Goal: Transaction & Acquisition: Purchase product/service

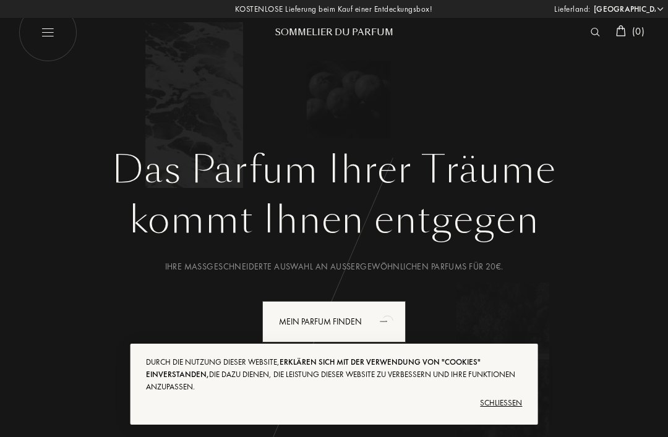
select select "DE"
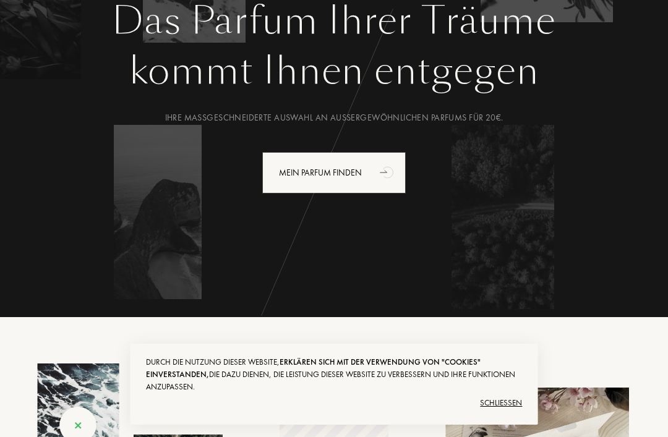
scroll to position [152, 0]
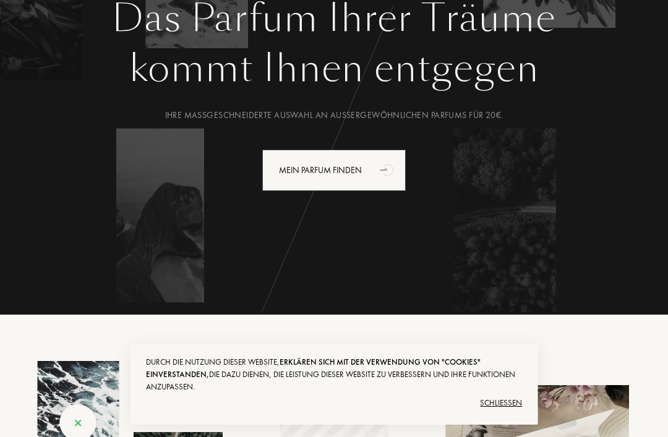
click at [516, 413] on div "Schließen" at bounding box center [334, 404] width 377 height 20
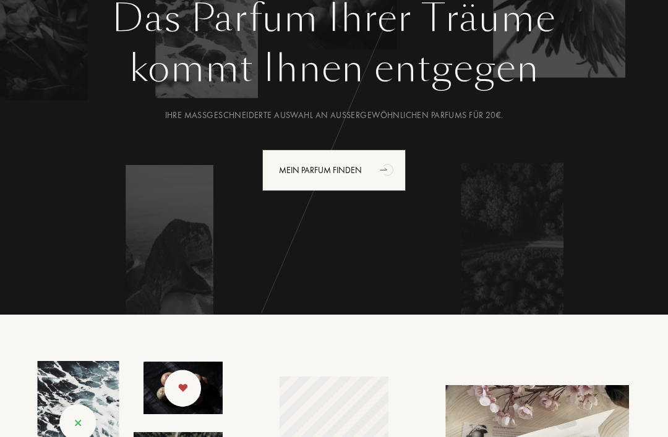
click at [80, 432] on img at bounding box center [130, 426] width 186 height 131
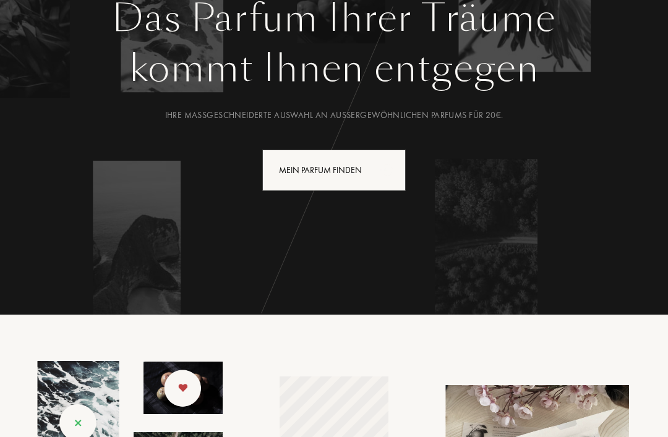
click at [371, 174] on div "Mein Parfum finden" at bounding box center [334, 170] width 144 height 41
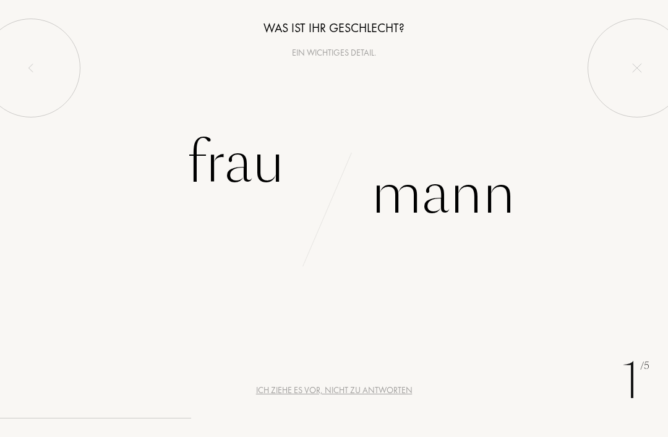
click at [294, 392] on div "Ich ziehe es vor, nicht zu antworten" at bounding box center [334, 390] width 157 height 13
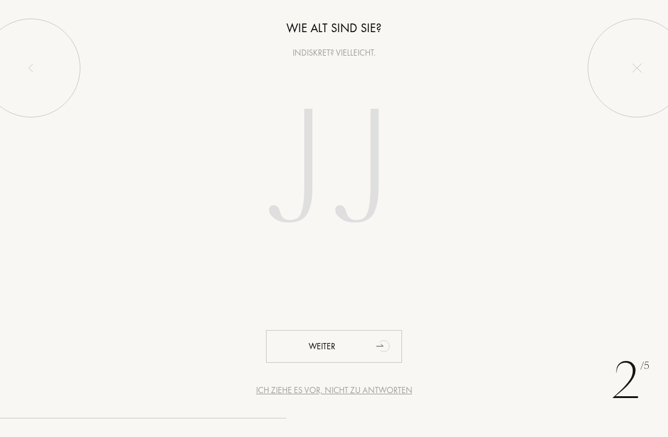
click at [296, 176] on input "number" at bounding box center [334, 172] width 266 height 213
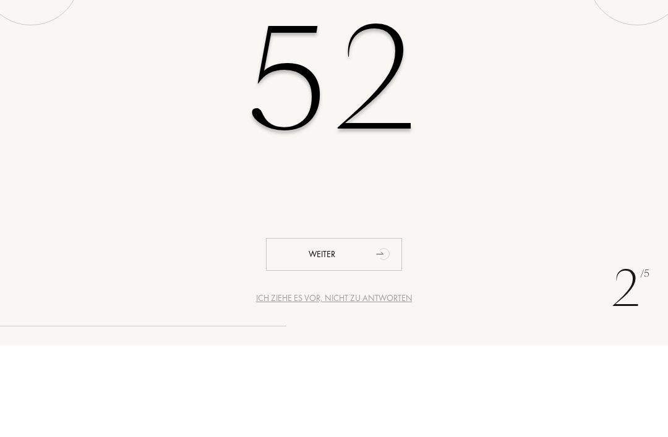
type input "52"
click at [641, 141] on div "52" at bounding box center [334, 172] width 668 height 213
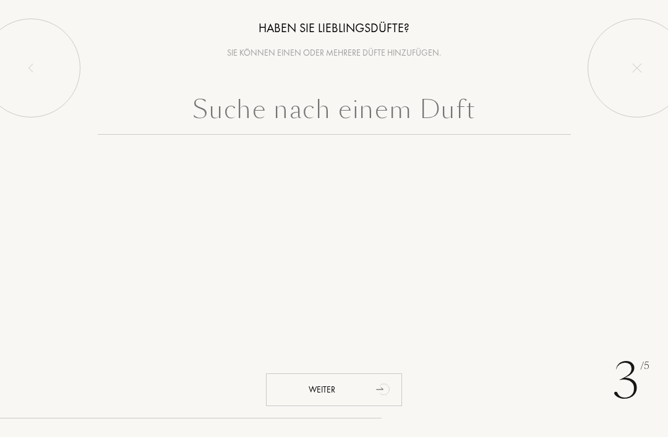
click at [261, 116] on input "text" at bounding box center [334, 112] width 473 height 45
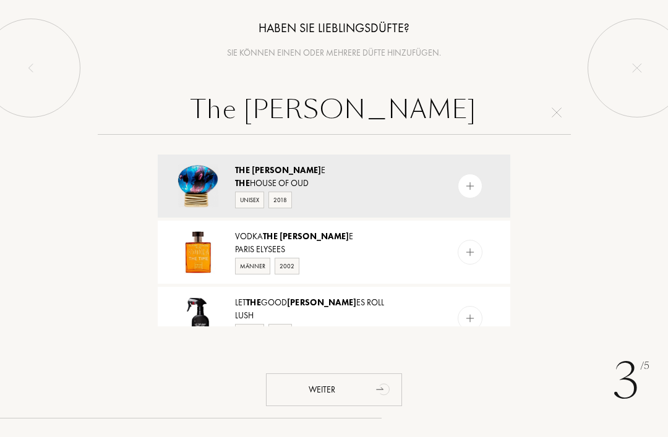
type input "The tim"
click at [298, 177] on div "The House of Oud" at bounding box center [333, 183] width 197 height 13
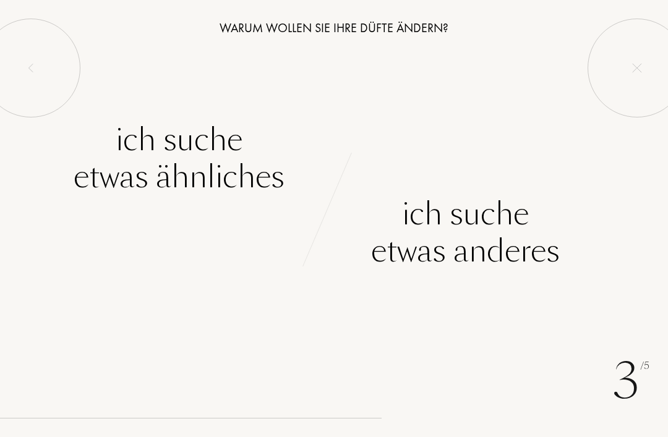
click at [104, 172] on div "Ich suche etwas ähnliches" at bounding box center [179, 158] width 211 height 74
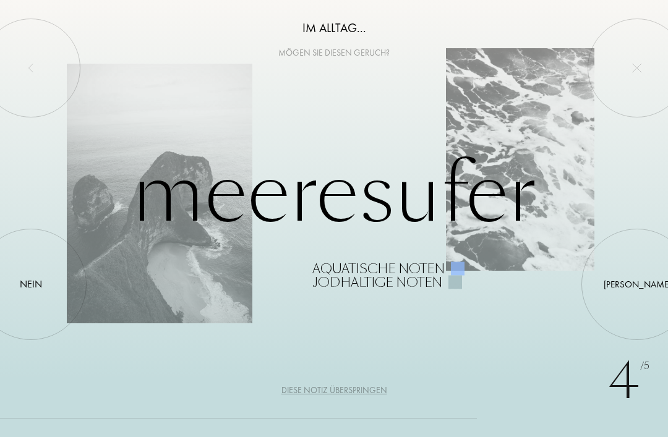
click at [637, 285] on div at bounding box center [637, 285] width 0 height 0
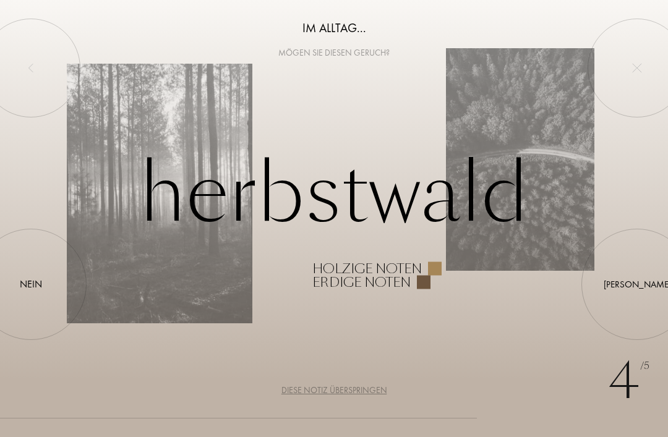
click at [637, 285] on div at bounding box center [637, 285] width 0 height 0
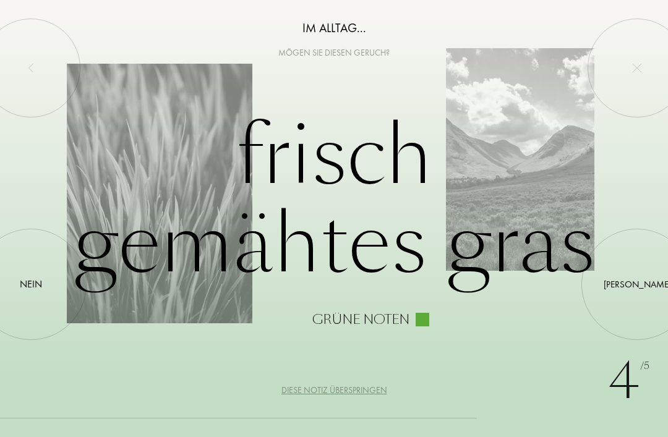
click at [635, 286] on div "Ja" at bounding box center [637, 284] width 67 height 14
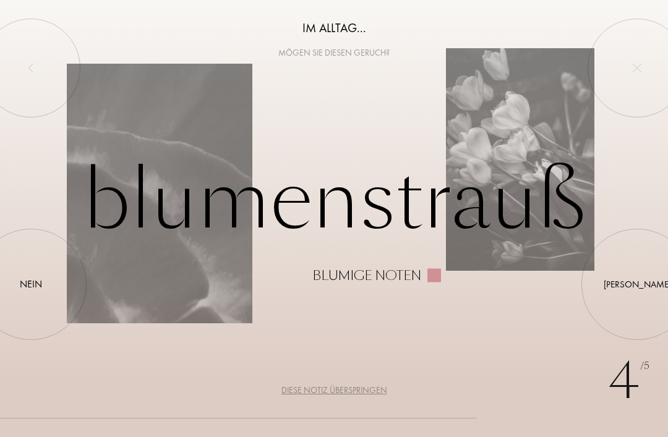
click at [26, 279] on div "Nein" at bounding box center [31, 284] width 22 height 15
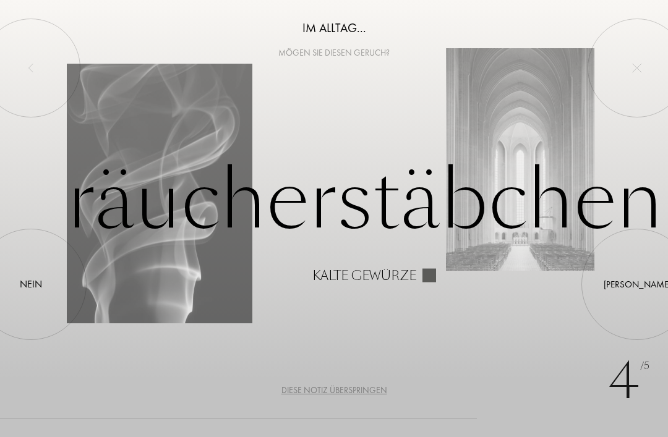
click at [37, 289] on div "Nein" at bounding box center [31, 284] width 22 height 15
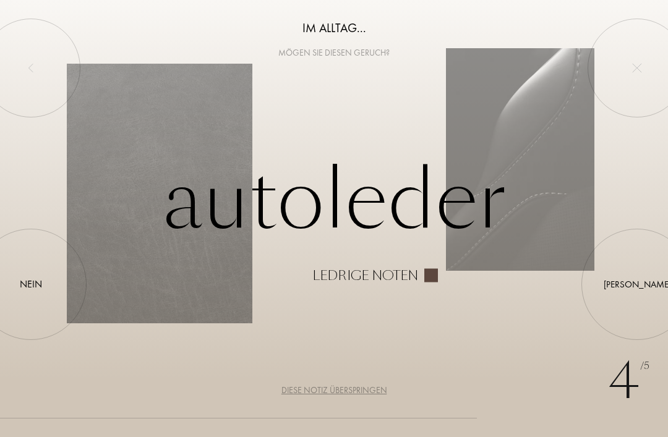
click at [31, 285] on div at bounding box center [31, 285] width 0 height 0
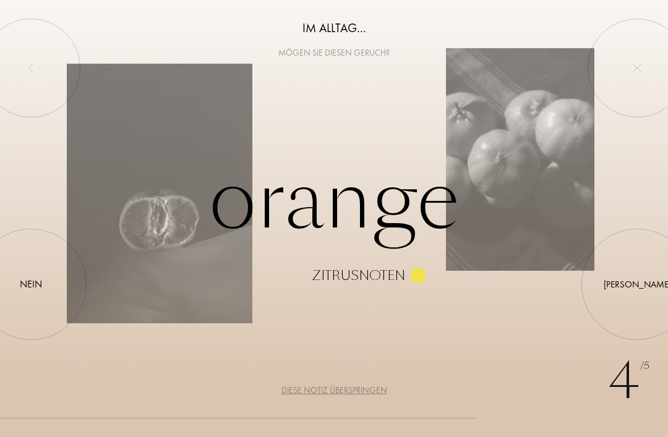
click at [31, 285] on div at bounding box center [31, 285] width 0 height 0
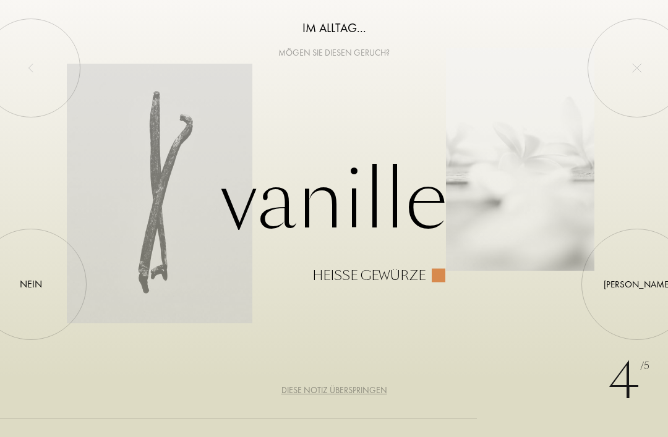
click at [637, 285] on div at bounding box center [637, 285] width 0 height 0
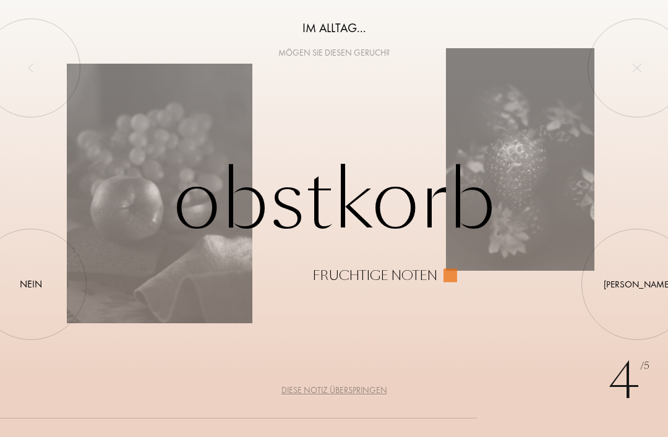
click at [28, 281] on div "Nein" at bounding box center [31, 284] width 22 height 15
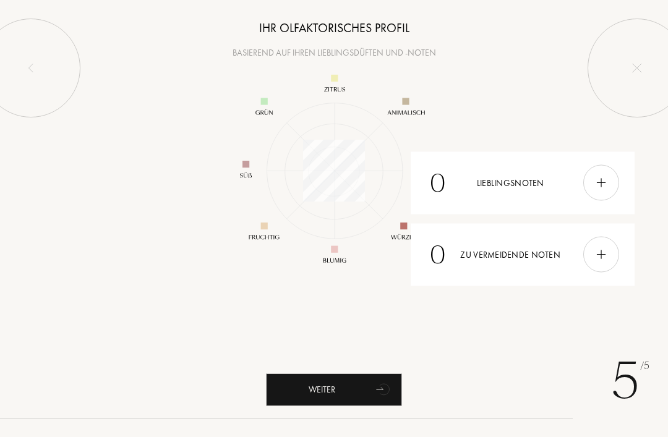
scroll to position [161, 161]
click at [297, 391] on div "Weiter" at bounding box center [334, 390] width 136 height 33
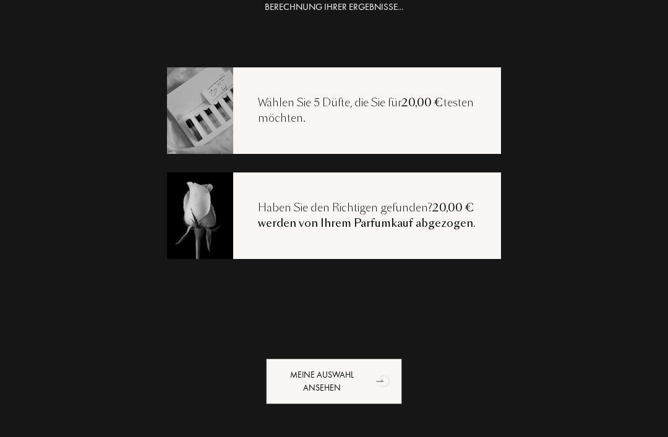
scroll to position [25, 0]
click at [305, 382] on div "Meine Auswahl ansehen" at bounding box center [334, 382] width 136 height 46
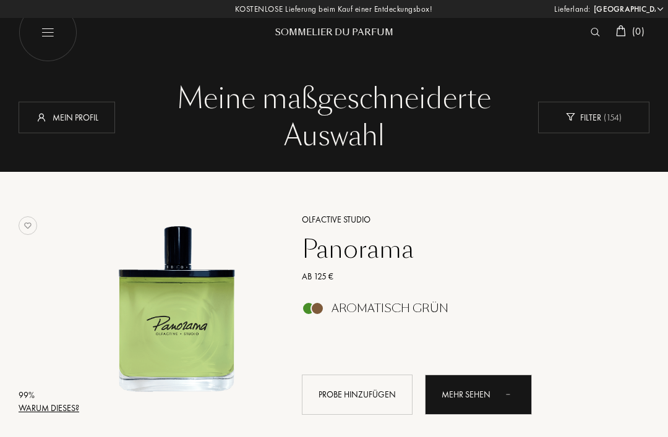
select select "DE"
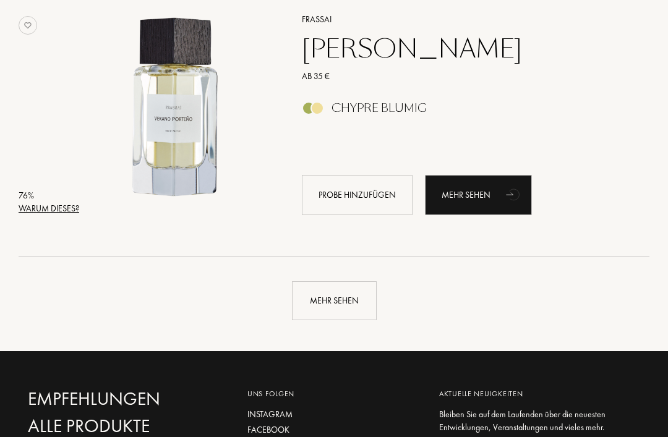
scroll to position [2737, 0]
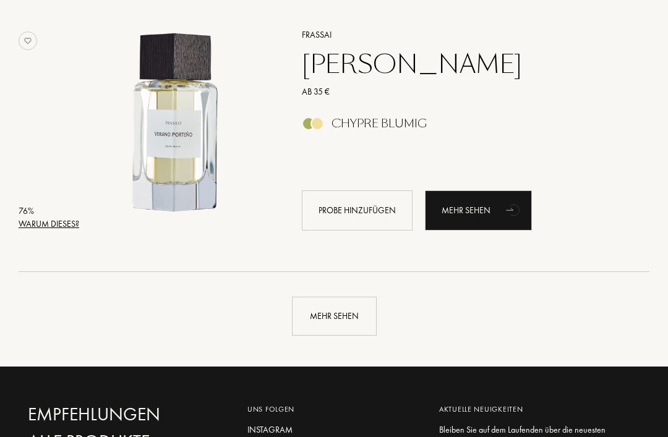
click at [348, 310] on div "Mehr sehen" at bounding box center [334, 317] width 85 height 39
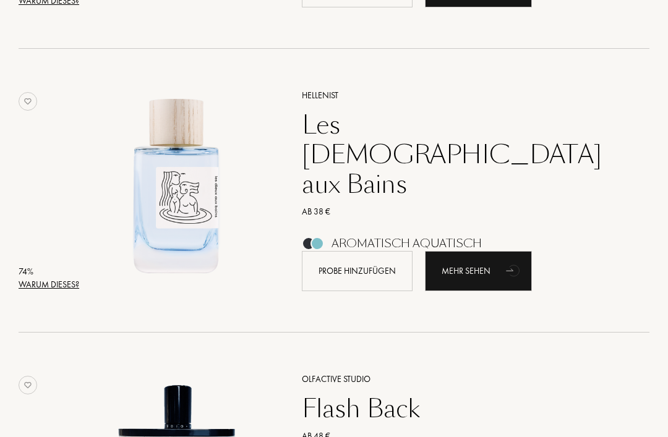
scroll to position [4379, 0]
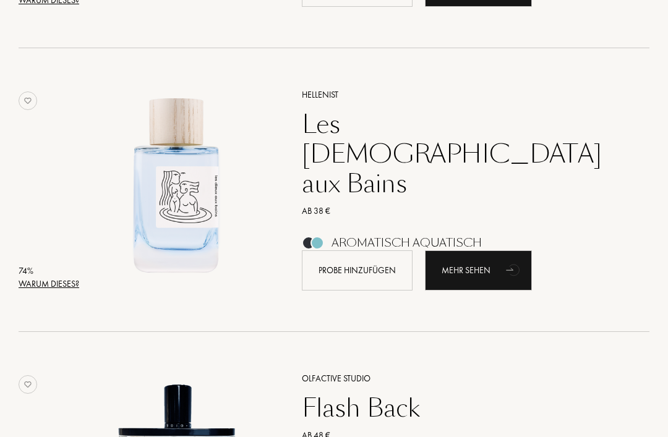
click at [53, 288] on div "Warum dieses?" at bounding box center [49, 284] width 61 height 13
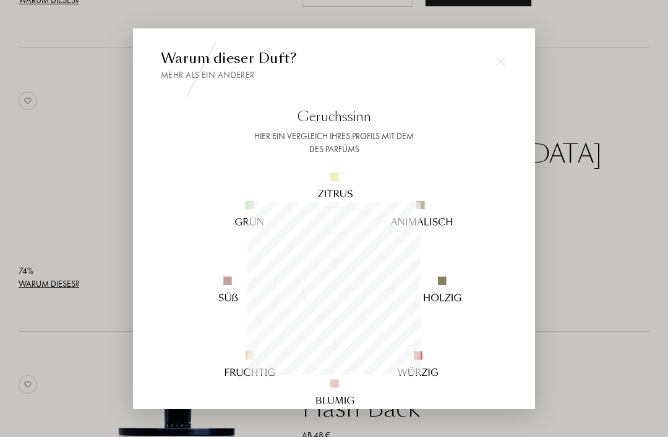
scroll to position [173, 173]
click at [497, 66] on img at bounding box center [500, 61] width 9 height 9
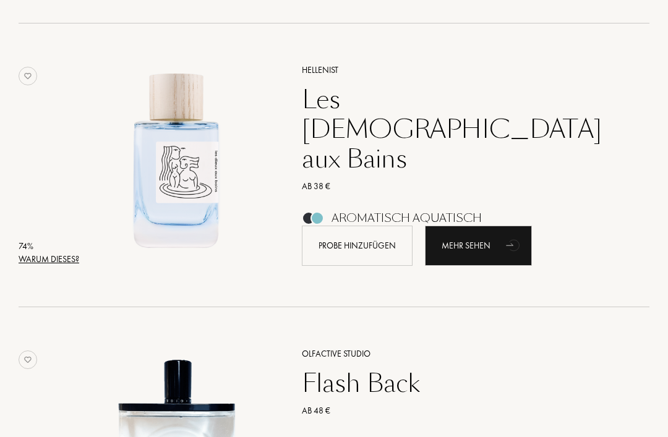
scroll to position [4405, 0]
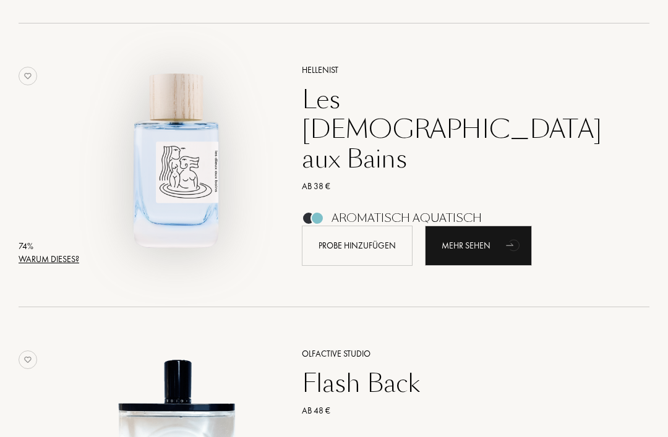
click at [171, 181] on img at bounding box center [176, 159] width 194 height 194
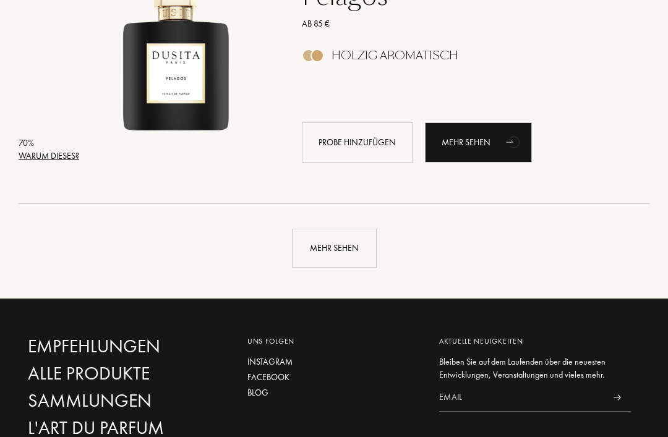
scroll to position [5641, 0]
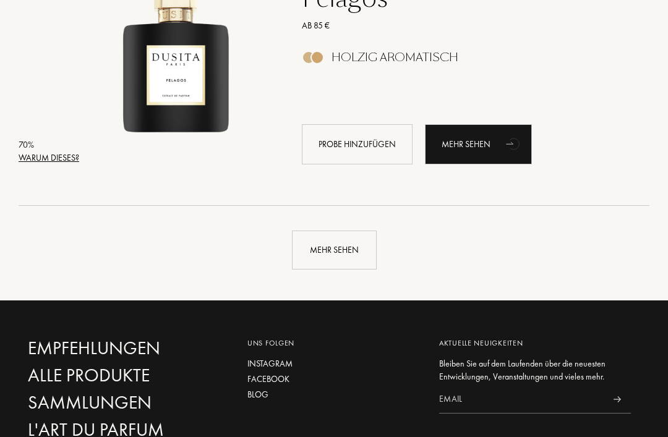
click at [322, 250] on div "Mehr sehen" at bounding box center [334, 250] width 85 height 39
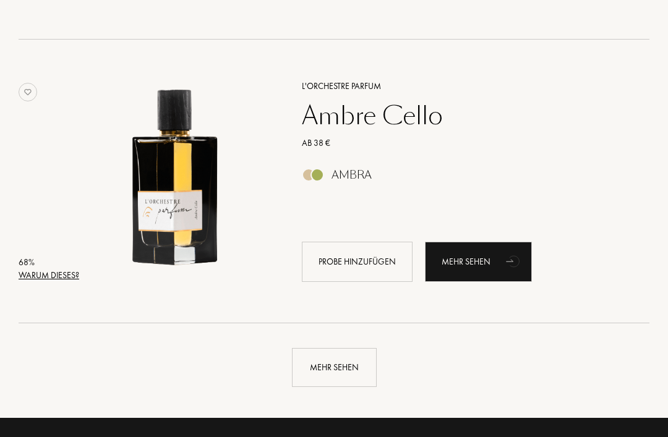
scroll to position [8360, 0]
click at [499, 266] on div "Mehr sehen" at bounding box center [478, 262] width 107 height 40
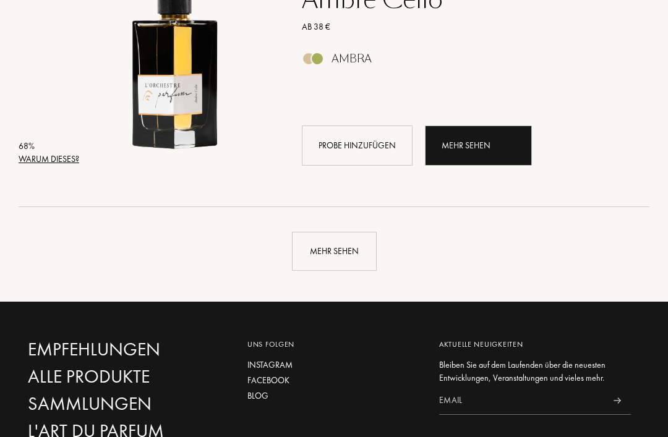
scroll to position [8478, 0]
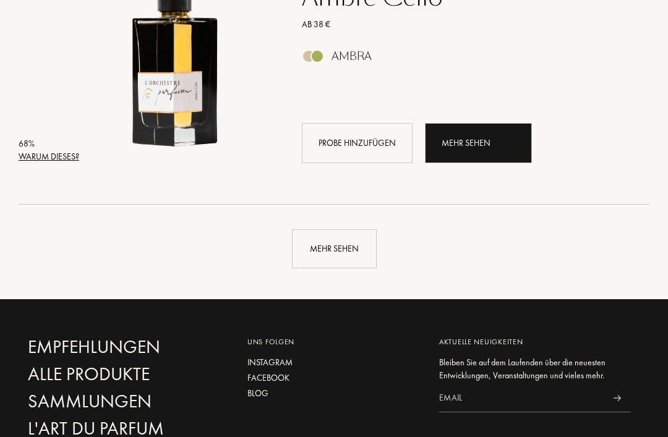
click at [325, 247] on div "Mehr sehen" at bounding box center [334, 249] width 85 height 39
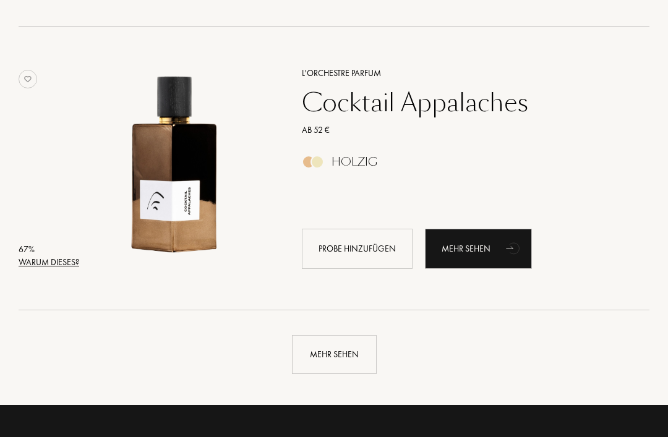
scroll to position [11254, 0]
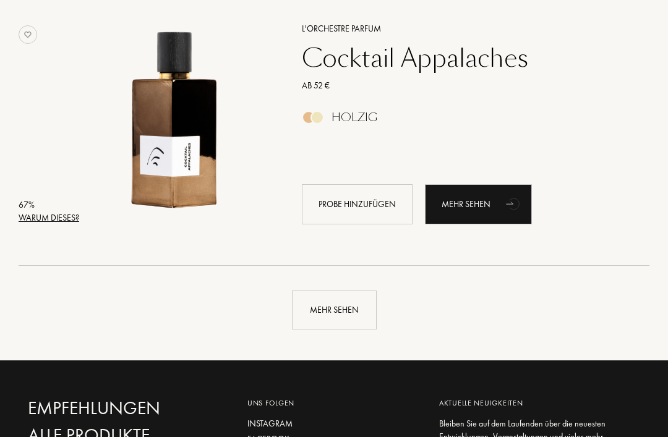
click at [325, 308] on div "Mehr sehen" at bounding box center [334, 310] width 85 height 39
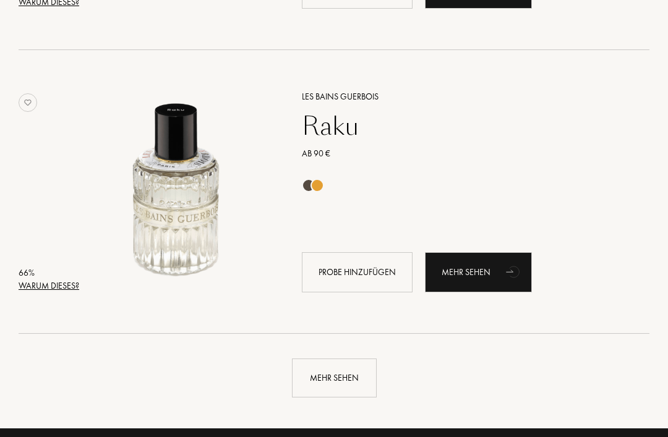
scroll to position [14035, 0]
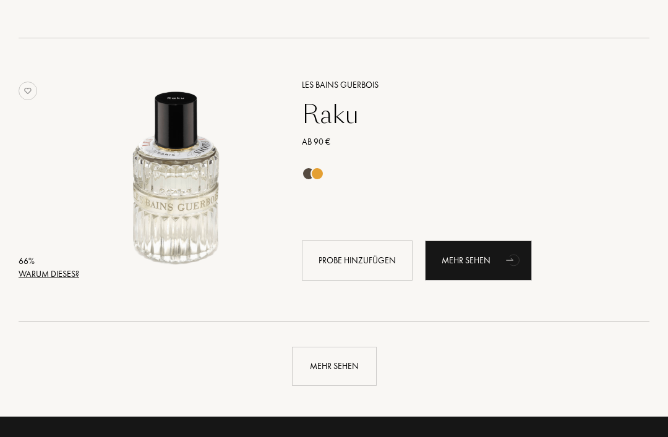
click at [327, 361] on div "Mehr sehen" at bounding box center [334, 366] width 85 height 39
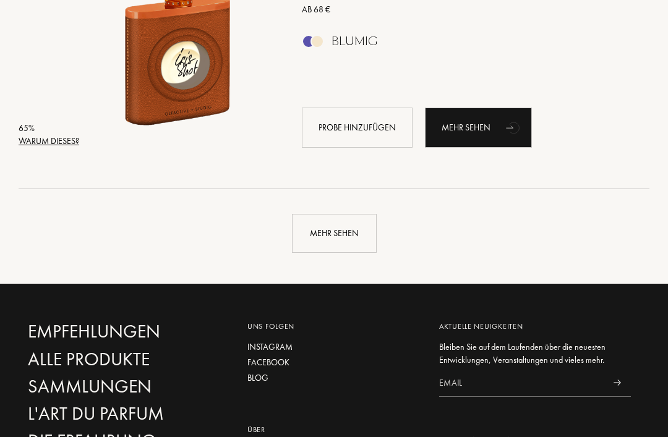
scroll to position [17040, 0]
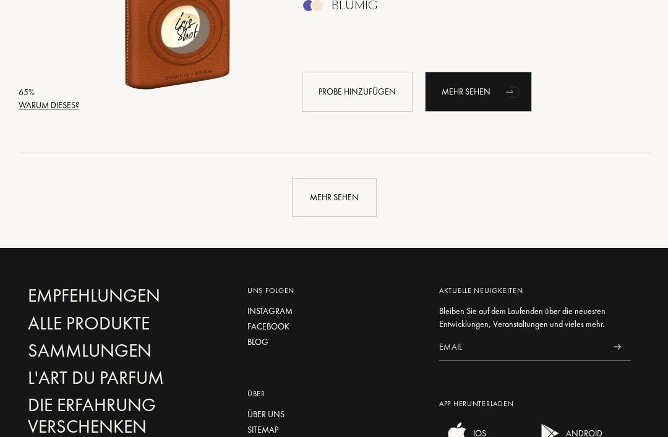
click at [316, 205] on div "Mehr sehen" at bounding box center [334, 198] width 85 height 39
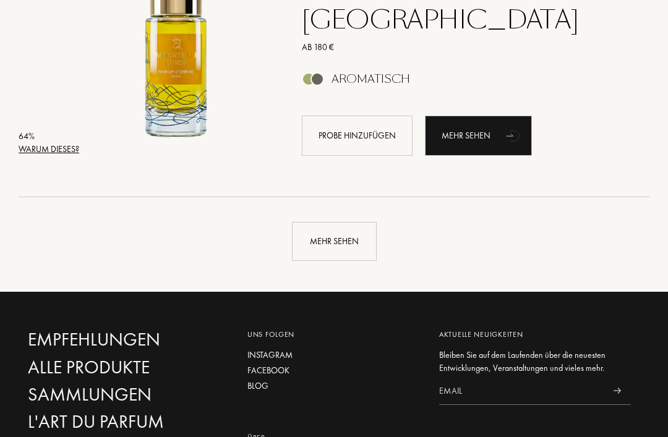
scroll to position [19832, 0]
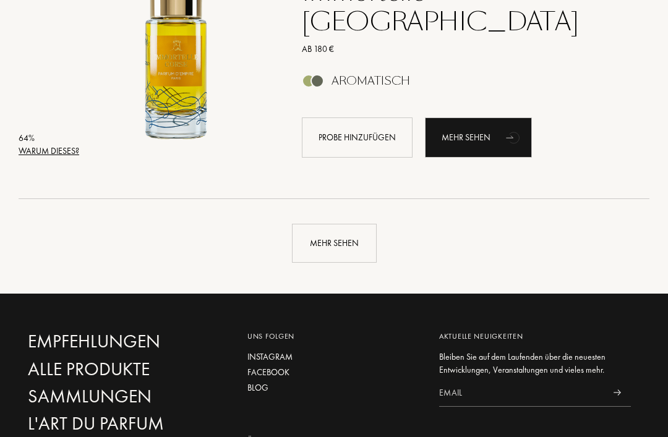
click at [319, 247] on div "Mehr sehen" at bounding box center [334, 243] width 85 height 39
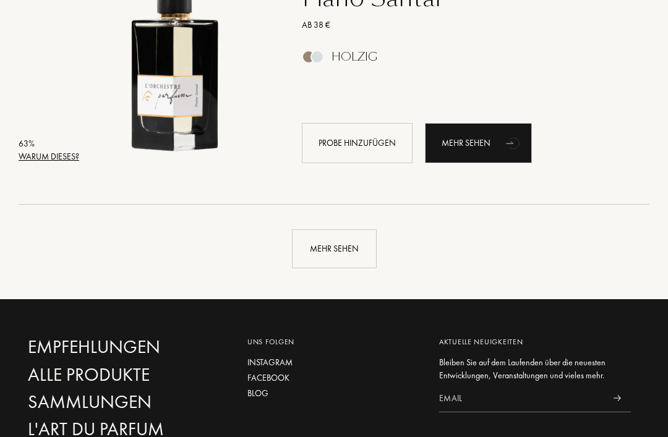
scroll to position [22652, 0]
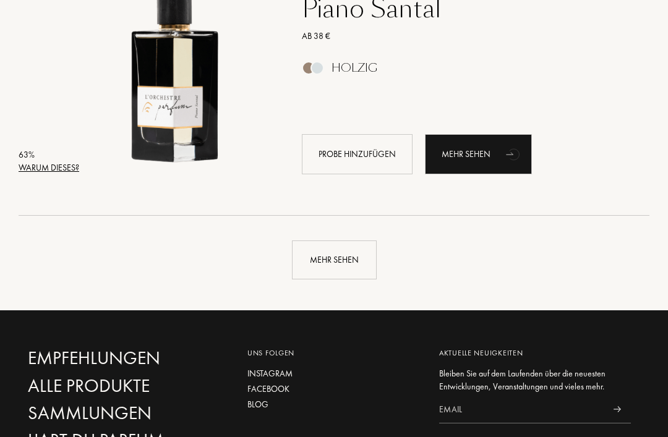
click at [319, 265] on div "Mehr sehen" at bounding box center [334, 260] width 85 height 39
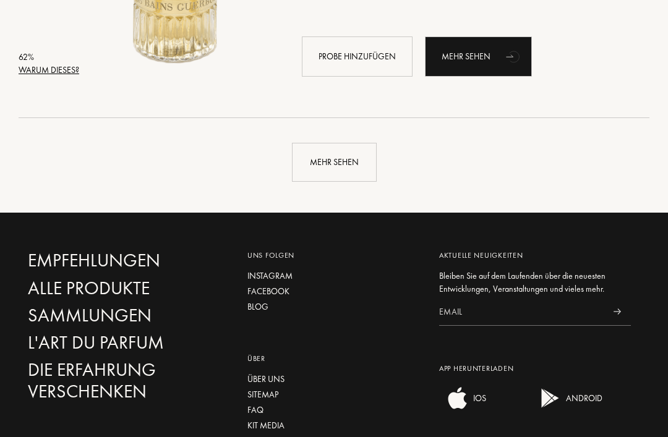
scroll to position [25575, 0]
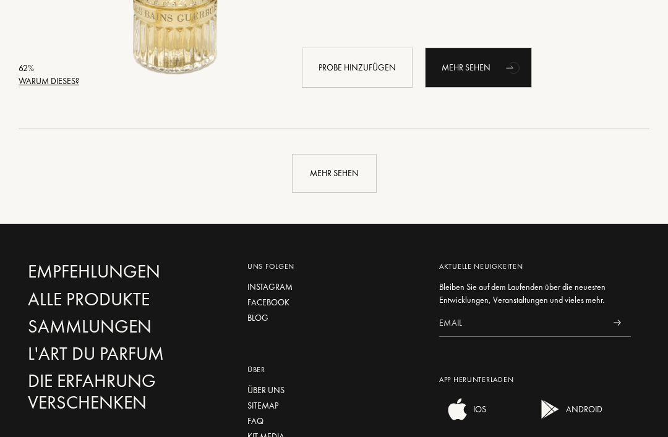
click at [322, 173] on div "Mehr sehen" at bounding box center [334, 173] width 85 height 39
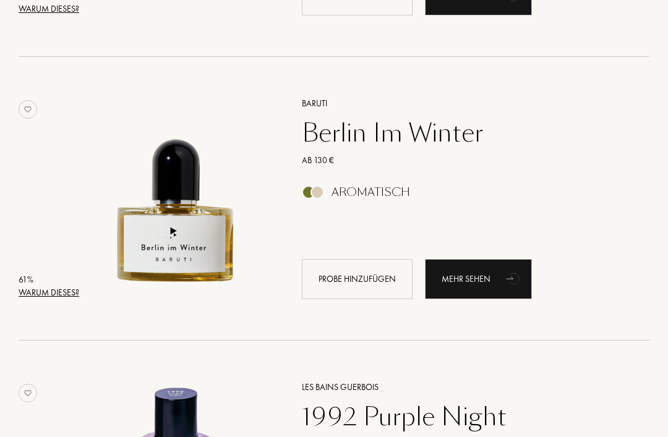
scroll to position [27352, 0]
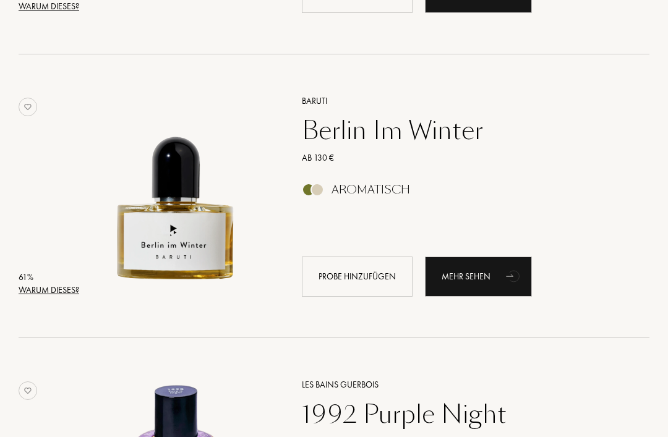
click at [35, 296] on div "Warum dieses?" at bounding box center [49, 290] width 61 height 13
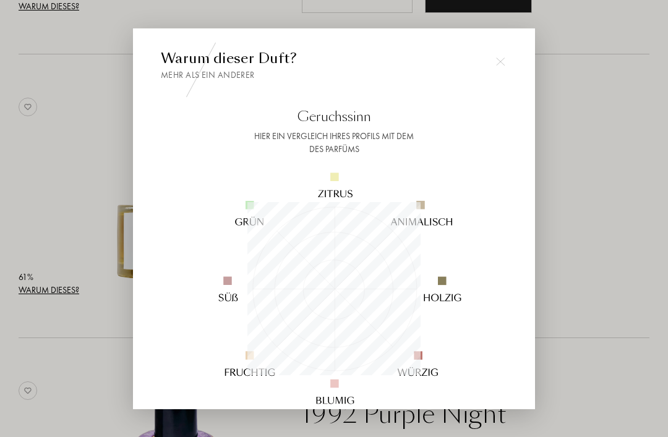
scroll to position [173, 173]
click at [489, 74] on div at bounding box center [500, 61] width 25 height 25
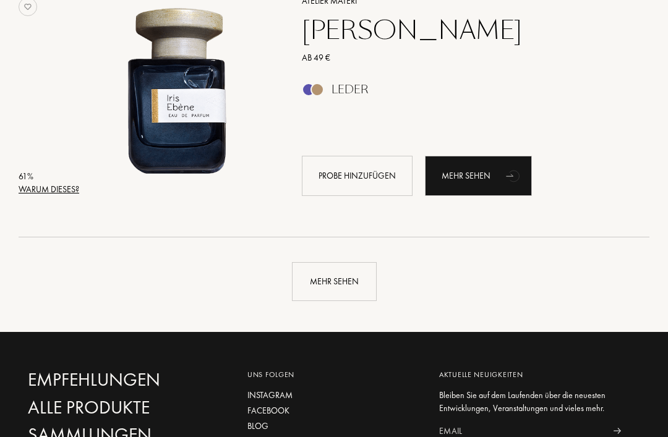
scroll to position [28307, 0]
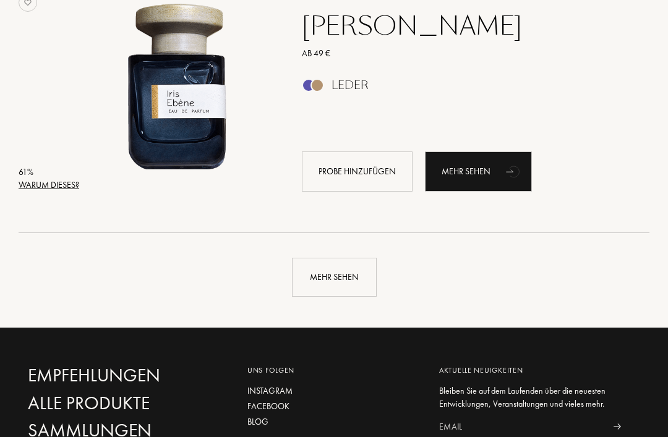
click at [326, 277] on div "Mehr sehen" at bounding box center [334, 278] width 85 height 39
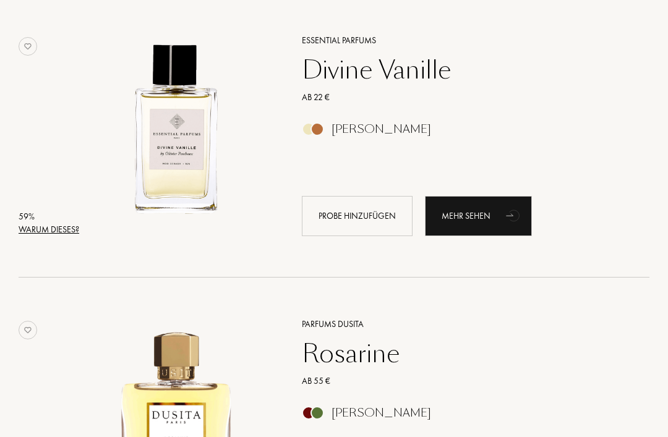
scroll to position [30817, 0]
click at [37, 230] on div "Warum dieses?" at bounding box center [49, 229] width 61 height 13
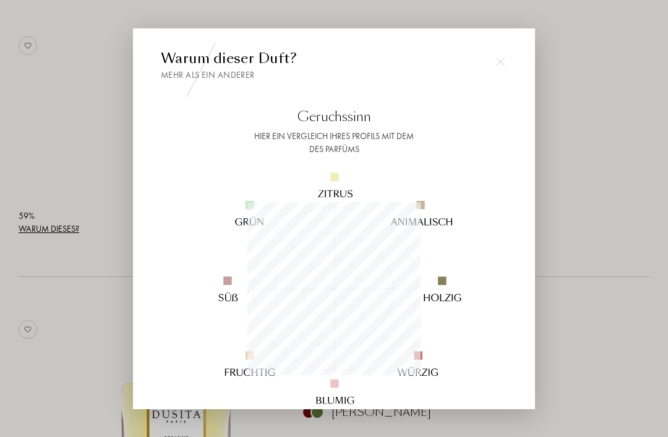
scroll to position [173, 173]
click at [502, 66] on img at bounding box center [500, 61] width 9 height 9
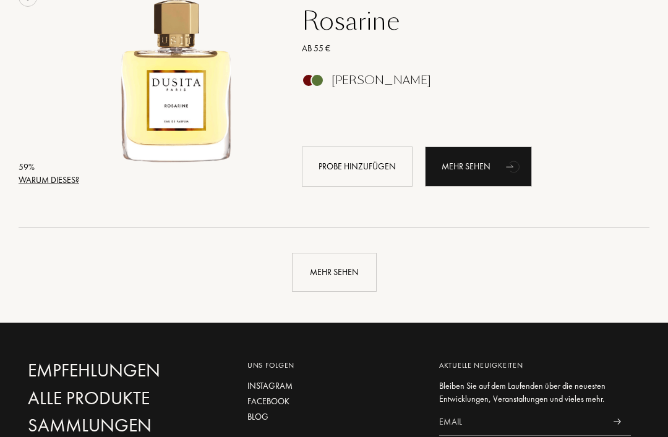
click at [322, 271] on div "Mehr sehen" at bounding box center [334, 273] width 85 height 39
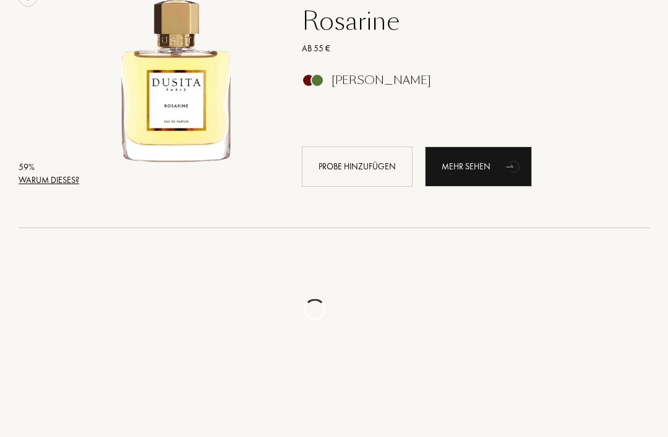
scroll to position [31150, 0]
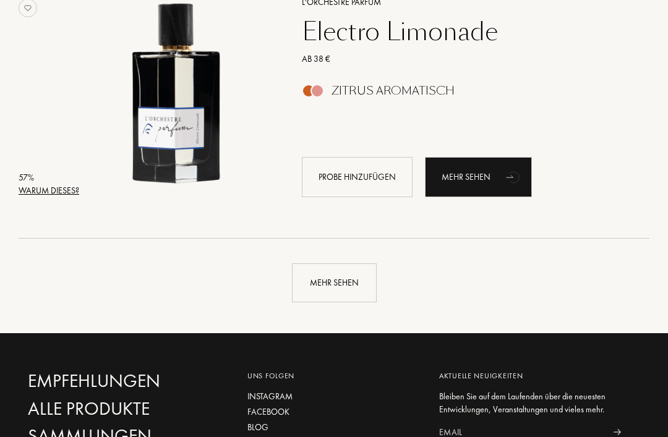
click at [321, 283] on div "Mehr sehen" at bounding box center [334, 283] width 85 height 39
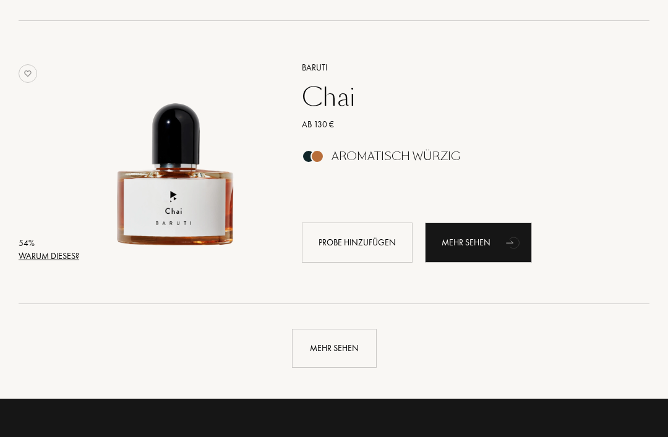
scroll to position [36746, 0]
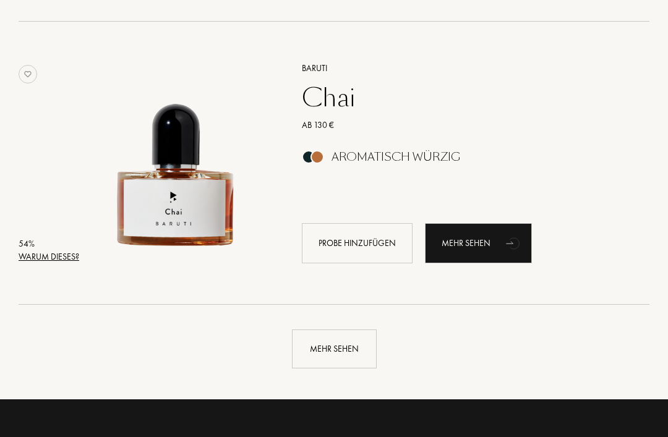
click at [37, 262] on div "Warum dieses?" at bounding box center [49, 257] width 61 height 13
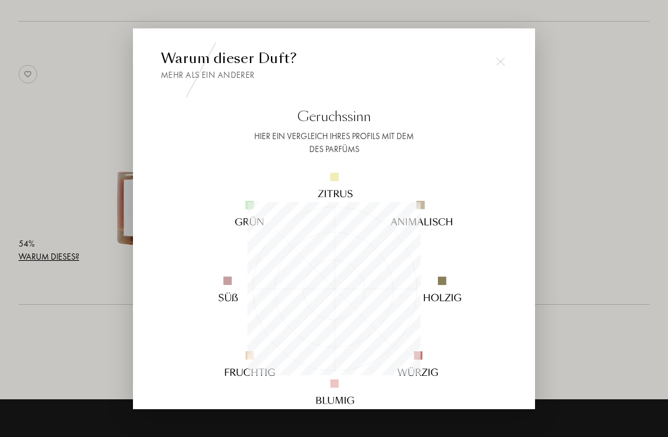
scroll to position [173, 173]
click at [623, 322] on div at bounding box center [334, 238] width 668 height 477
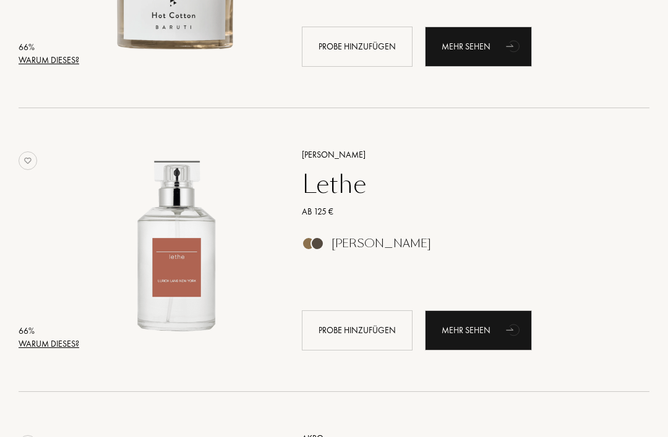
scroll to position [15103, 0]
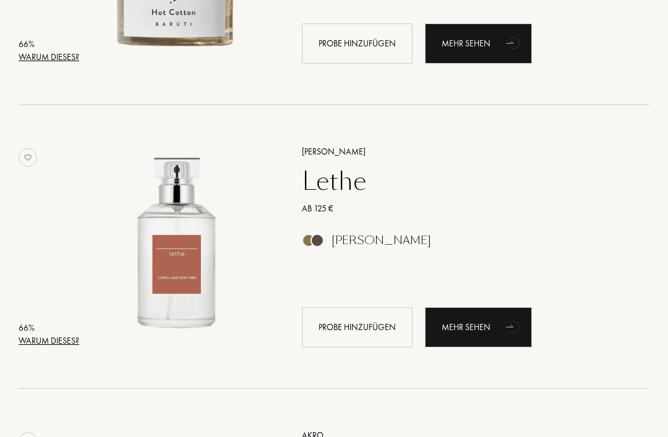
click at [339, 322] on div "Probe hinzufügen" at bounding box center [357, 328] width 111 height 40
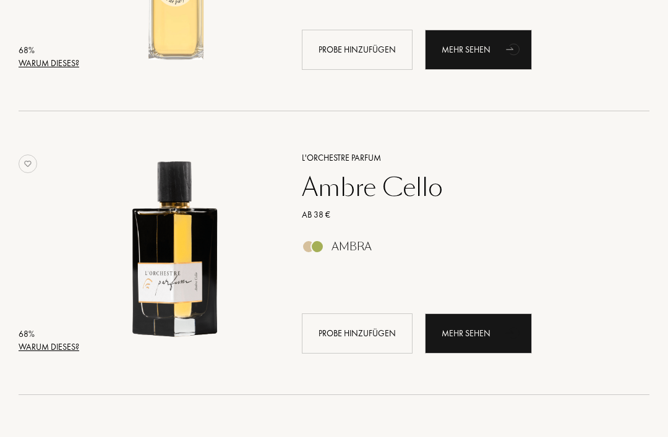
scroll to position [8291, 0]
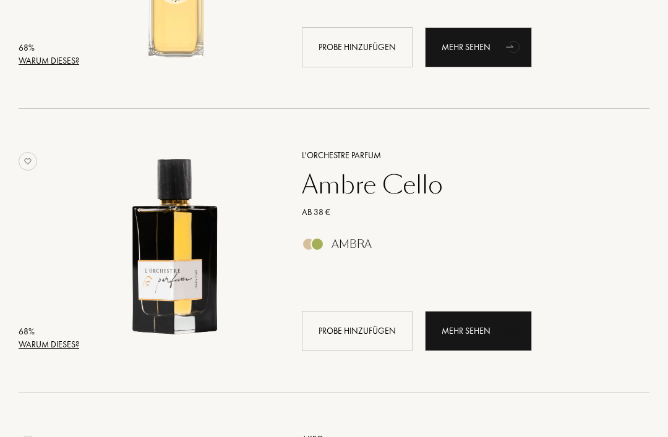
click at [331, 324] on div "Probe hinzufügen" at bounding box center [357, 331] width 111 height 40
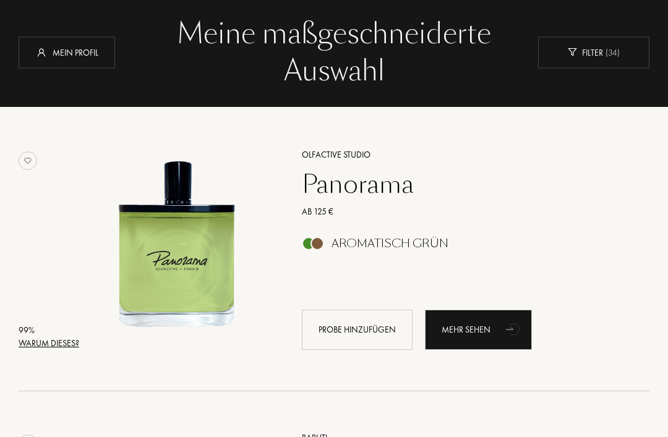
scroll to position [71, 0]
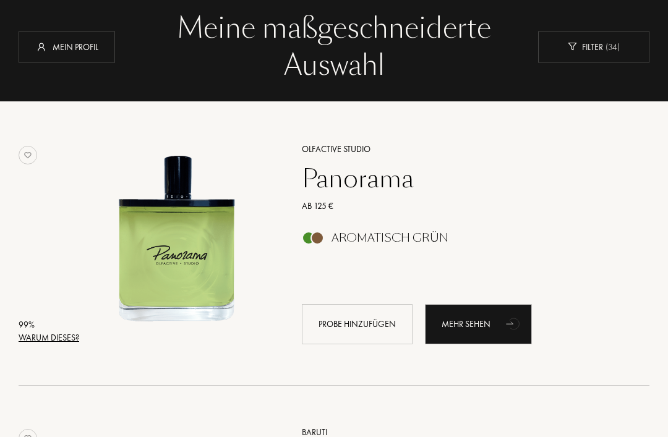
click at [35, 335] on div "Warum dieses?" at bounding box center [49, 338] width 61 height 13
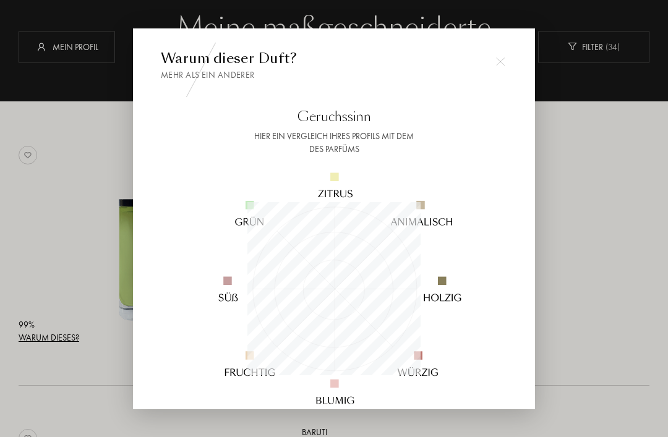
scroll to position [173, 173]
click at [659, 180] on div at bounding box center [334, 238] width 668 height 477
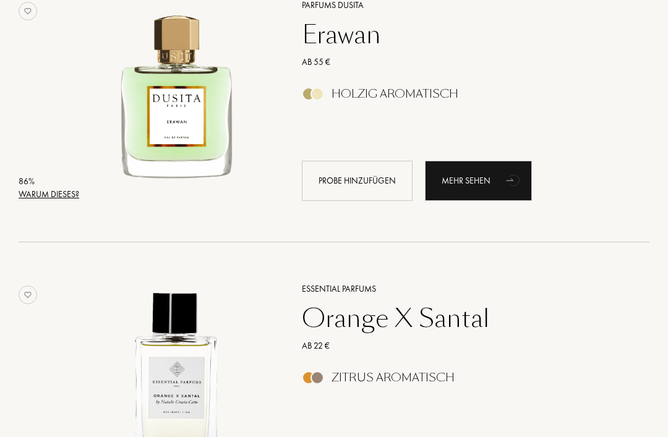
scroll to position [1065, 0]
click at [33, 197] on div "Warum dieses?" at bounding box center [49, 194] width 61 height 13
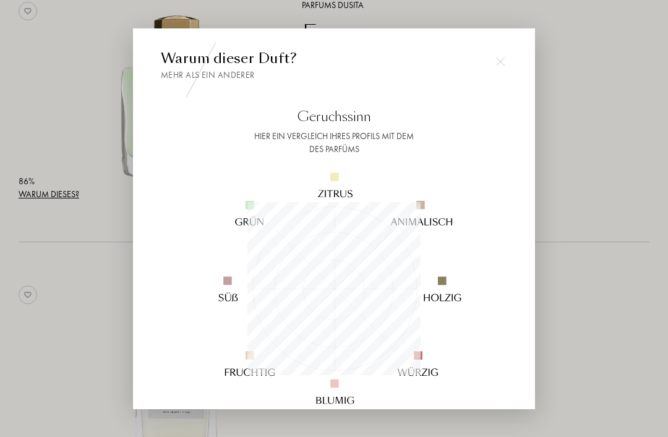
scroll to position [173, 173]
click at [660, 192] on div at bounding box center [334, 238] width 668 height 477
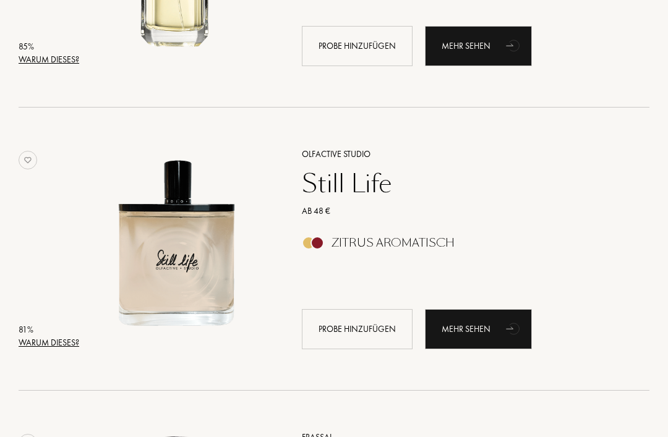
scroll to position [1769, 0]
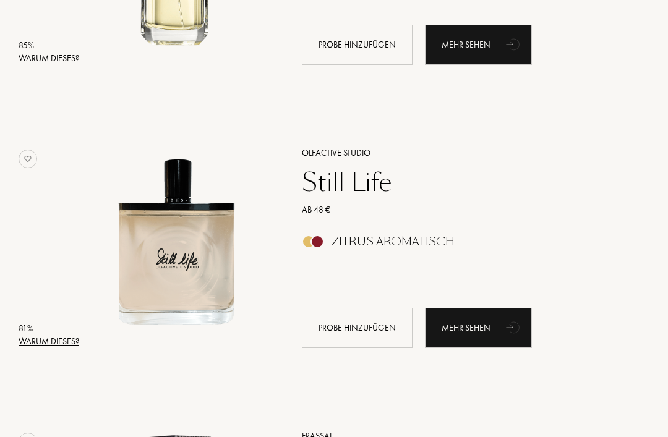
click at [33, 345] on div "Warum dieses?" at bounding box center [49, 341] width 61 height 13
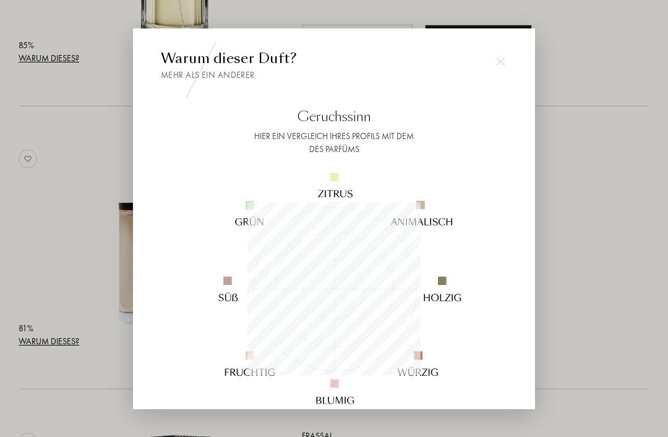
scroll to position [173, 173]
click at [499, 74] on div at bounding box center [500, 61] width 25 height 25
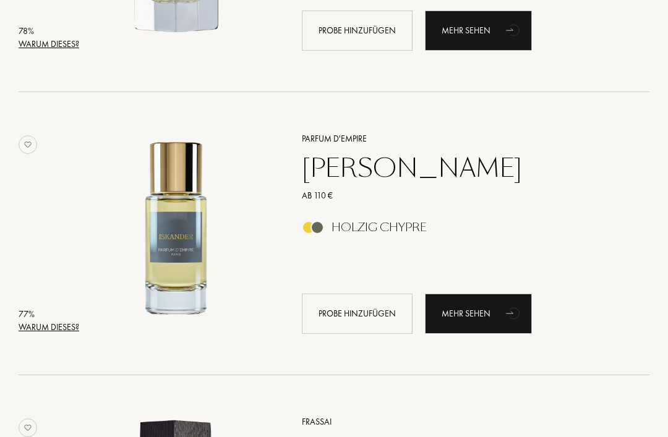
scroll to position [2351, 0]
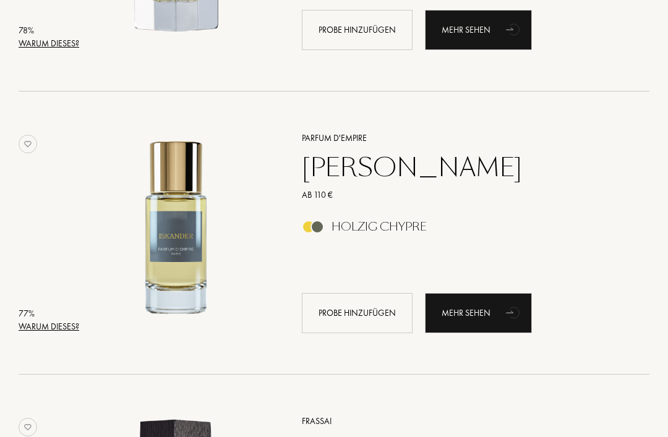
click at [31, 330] on div "Warum dieses?" at bounding box center [49, 327] width 61 height 13
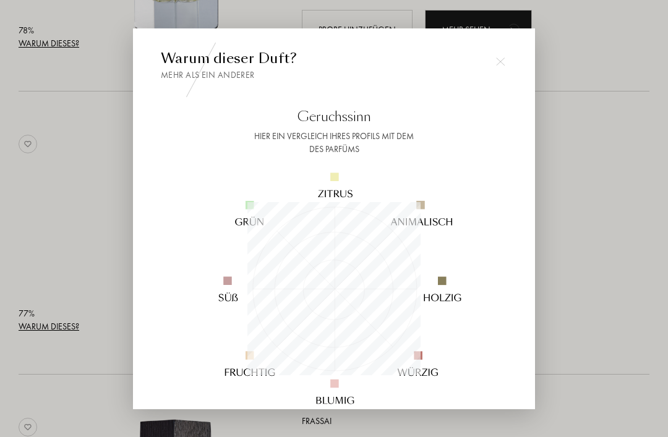
scroll to position [173, 173]
click at [501, 66] on img at bounding box center [500, 61] width 9 height 9
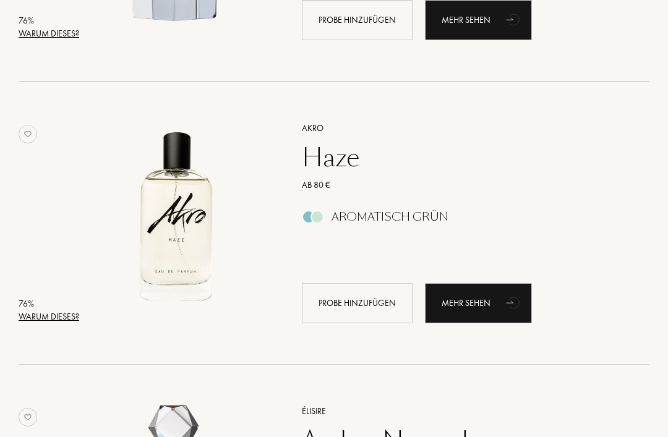
scroll to position [2929, 0]
click at [41, 318] on div "Warum dieses?" at bounding box center [49, 316] width 61 height 13
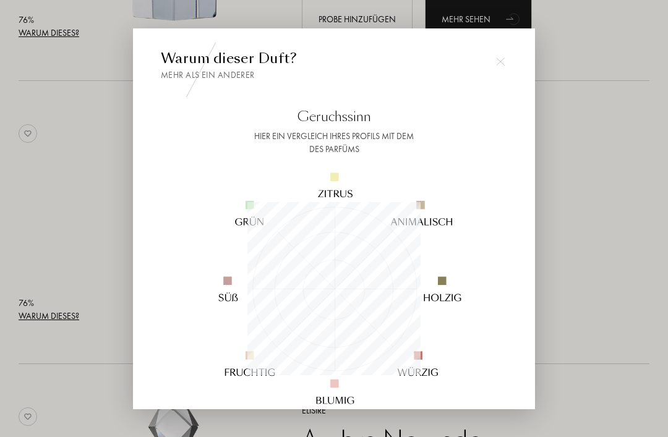
scroll to position [173, 173]
click at [652, 124] on div at bounding box center [334, 238] width 668 height 477
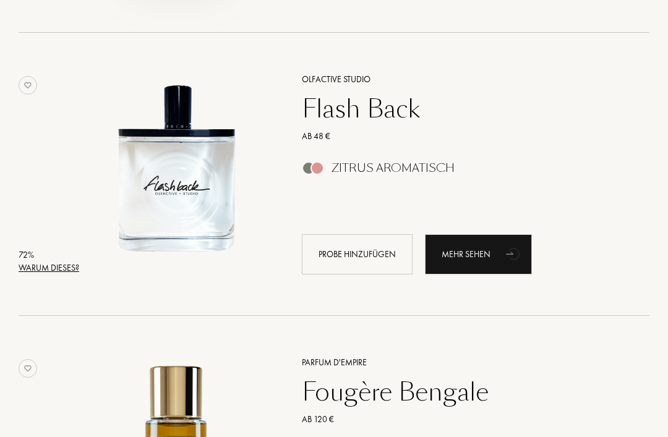
scroll to position [4678, 0]
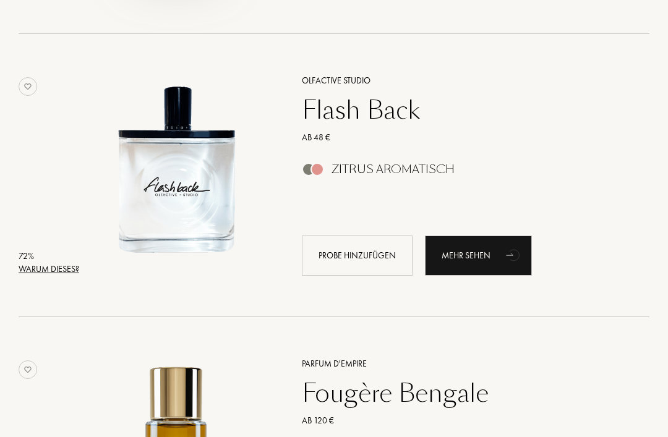
click at [38, 275] on div "Warum dieses?" at bounding box center [49, 269] width 61 height 13
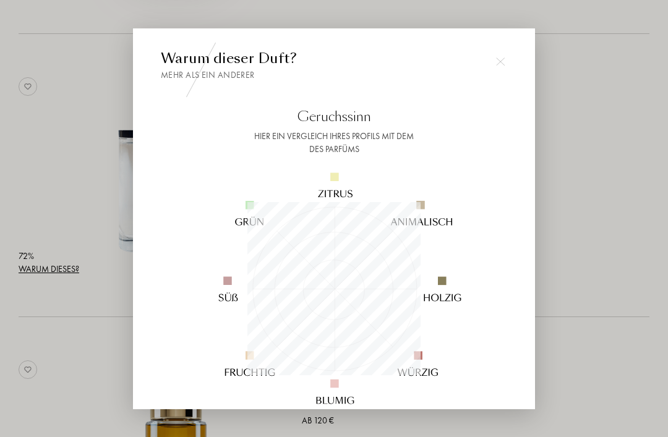
scroll to position [173, 173]
click at [504, 66] on img at bounding box center [500, 61] width 9 height 9
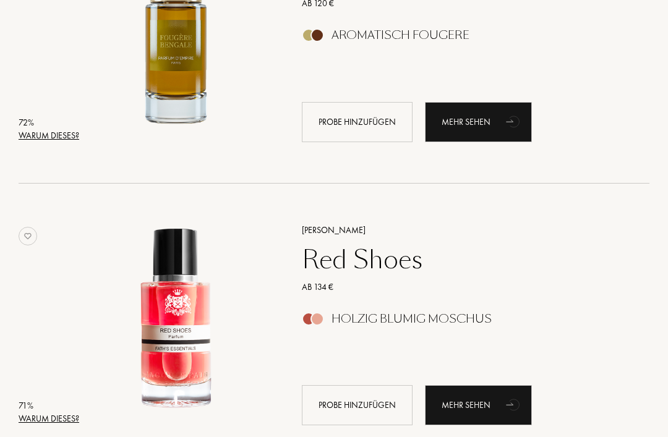
scroll to position [5100, 0]
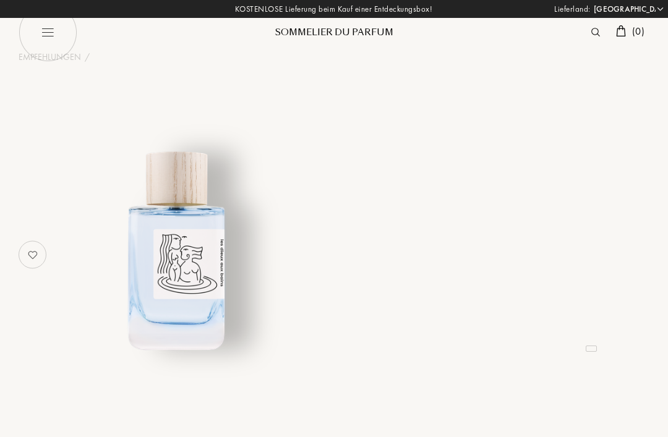
select select "DE"
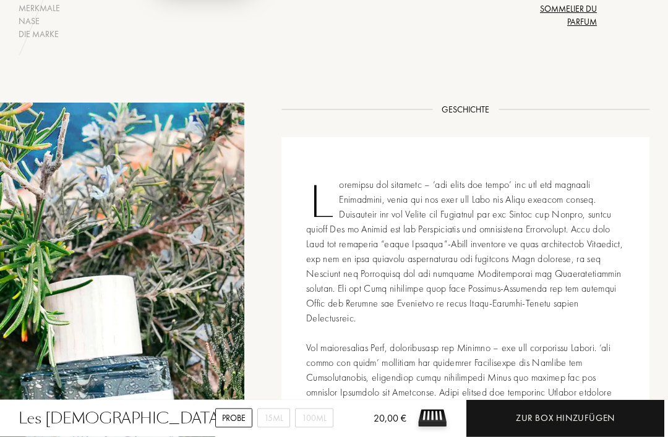
scroll to position [491, 0]
click at [552, 401] on span "Mehr sehen" at bounding box center [566, 407] width 49 height 13
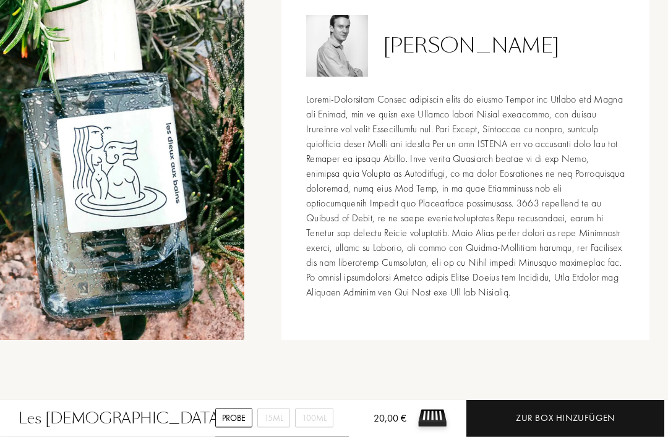
scroll to position [1664, 0]
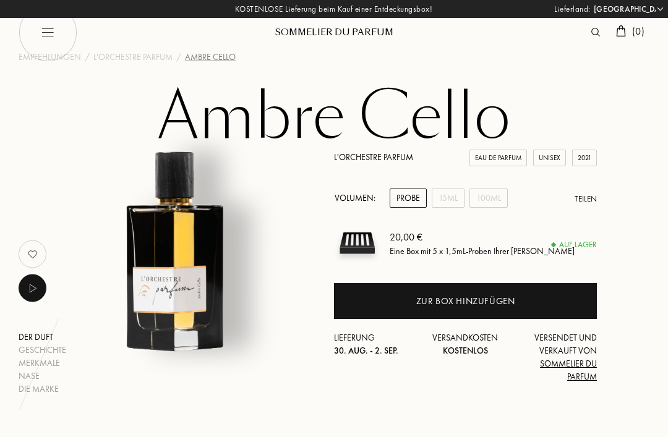
select select "DE"
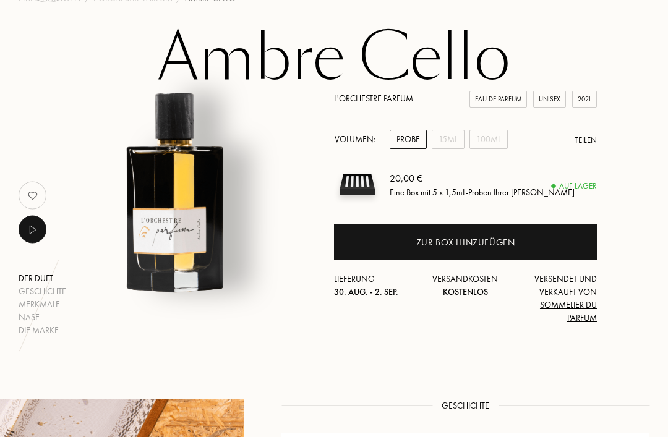
scroll to position [59, 0]
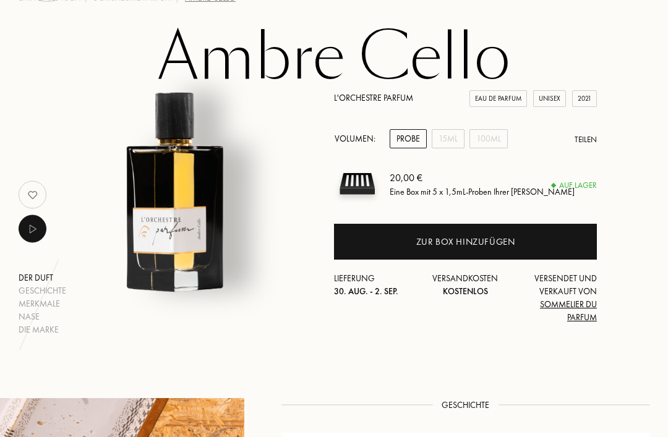
click at [452, 137] on div "15mL" at bounding box center [448, 138] width 33 height 19
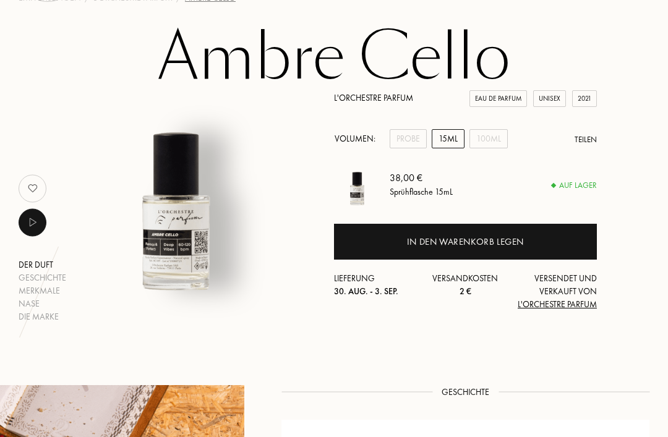
click at [496, 140] on div "100mL" at bounding box center [489, 138] width 38 height 19
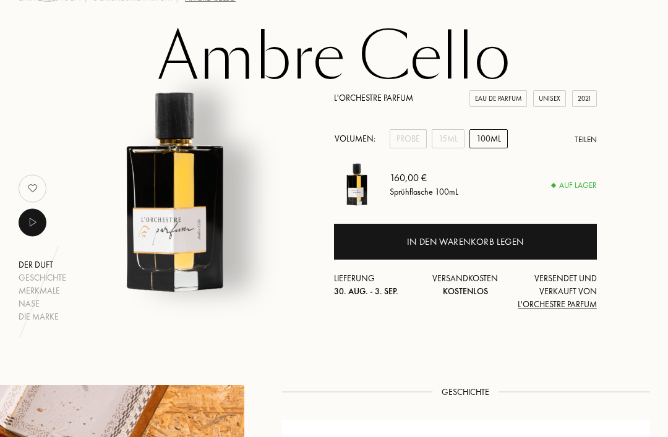
click at [416, 146] on div "Probe" at bounding box center [408, 138] width 37 height 19
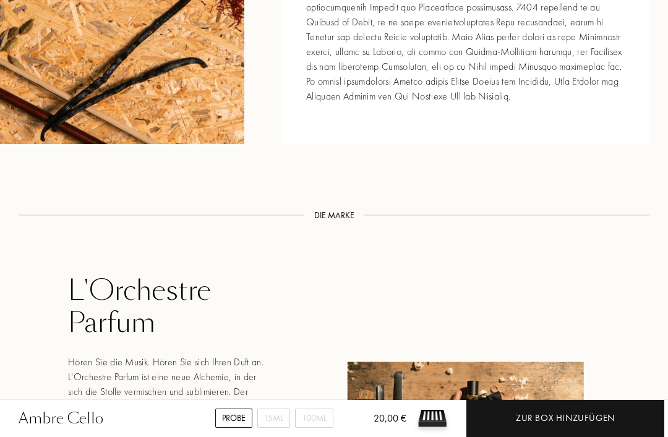
scroll to position [1544, 0]
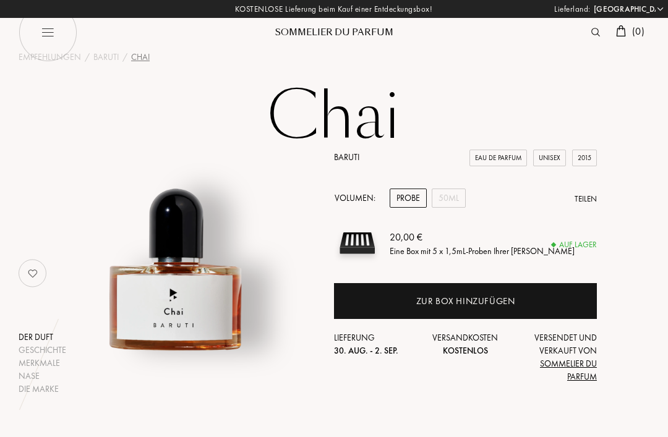
select select "DE"
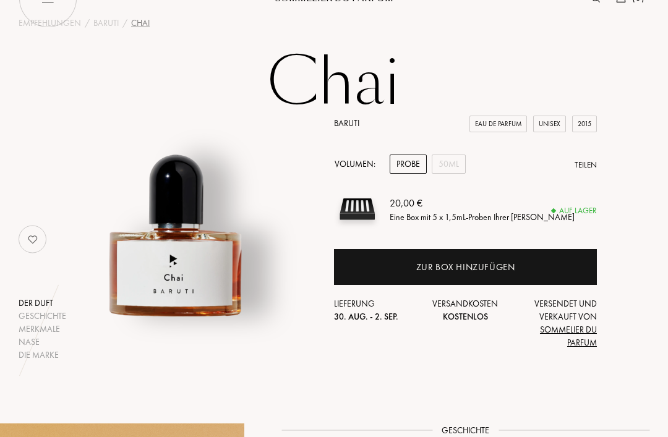
scroll to position [35, 0]
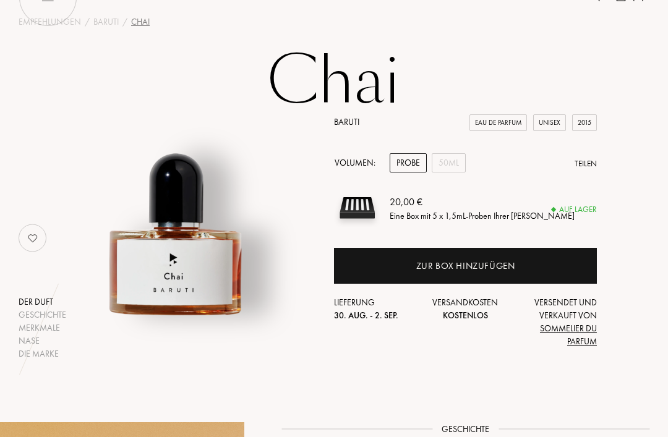
click at [454, 165] on div "50mL" at bounding box center [449, 162] width 34 height 19
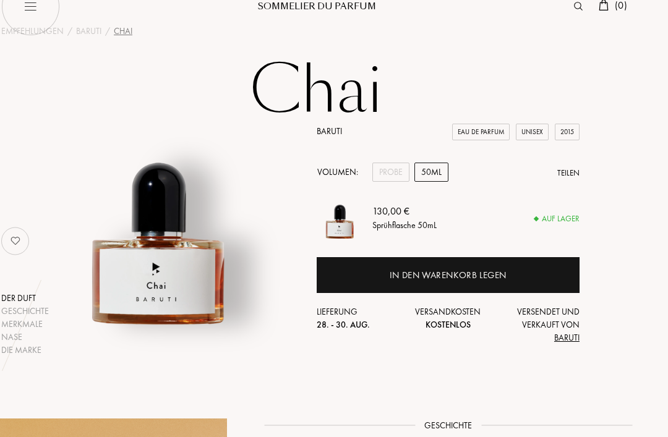
scroll to position [26, 17]
click at [384, 168] on div "Probe" at bounding box center [390, 172] width 37 height 19
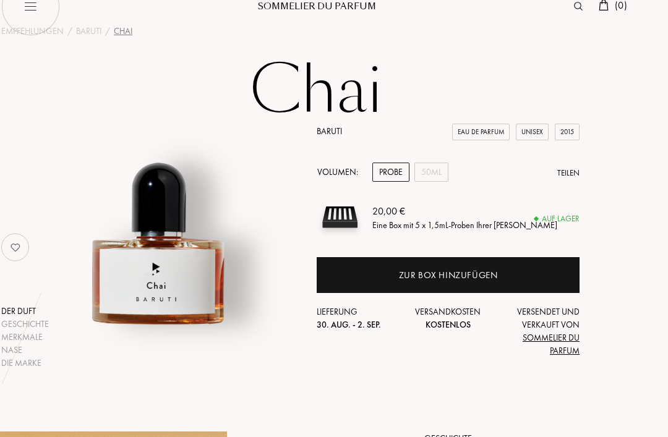
click at [541, 274] on div "Zur Box hinzufügen" at bounding box center [448, 275] width 263 height 36
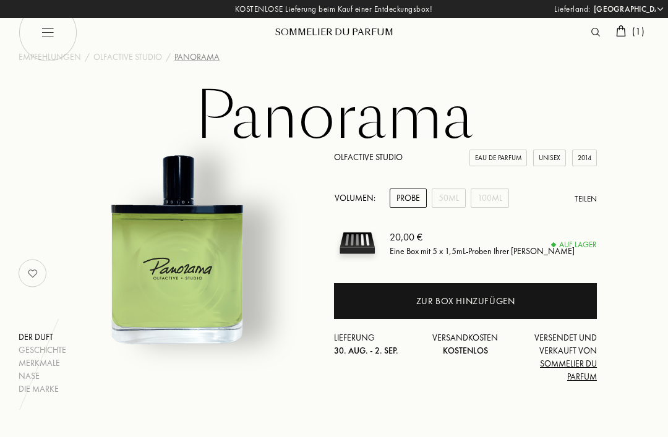
select select "DE"
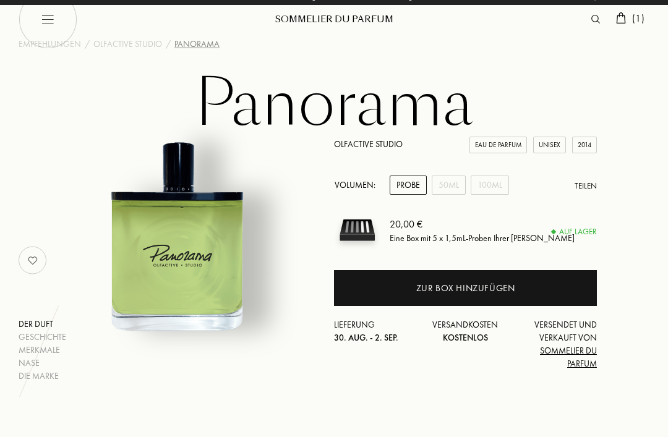
scroll to position [15, 0]
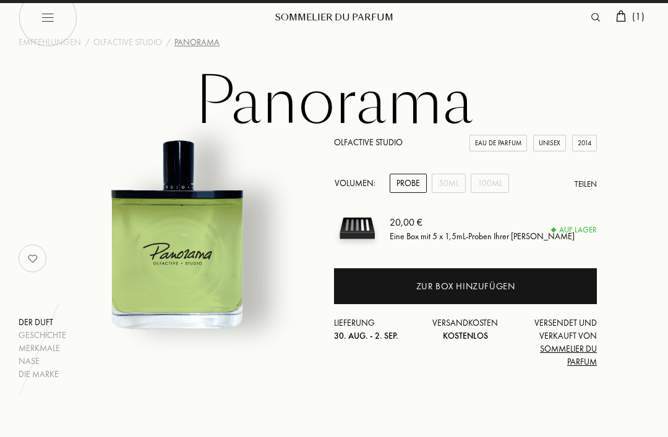
click at [505, 186] on div "100mL" at bounding box center [490, 183] width 38 height 19
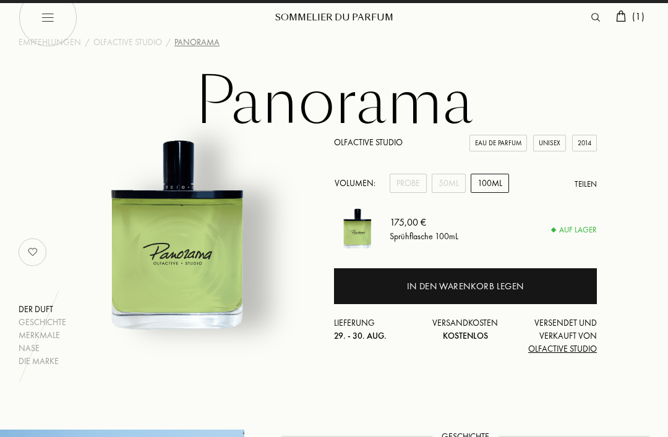
click at [410, 184] on div "Probe" at bounding box center [408, 183] width 37 height 19
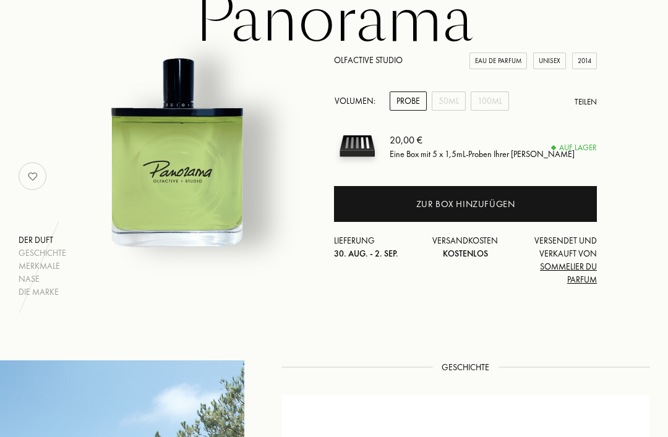
scroll to position [93, 0]
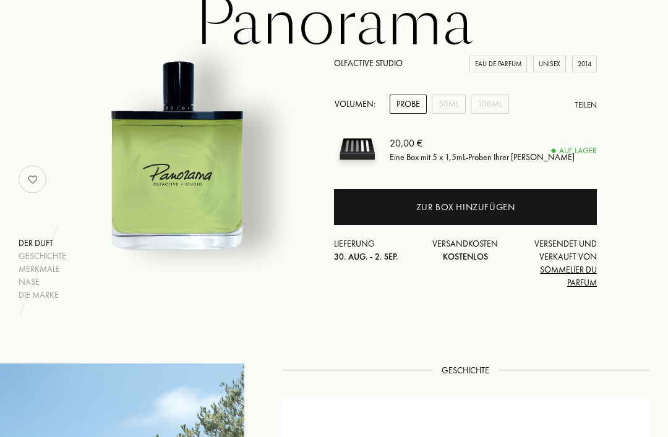
click at [563, 210] on div "Zur Box hinzufügen" at bounding box center [465, 208] width 263 height 36
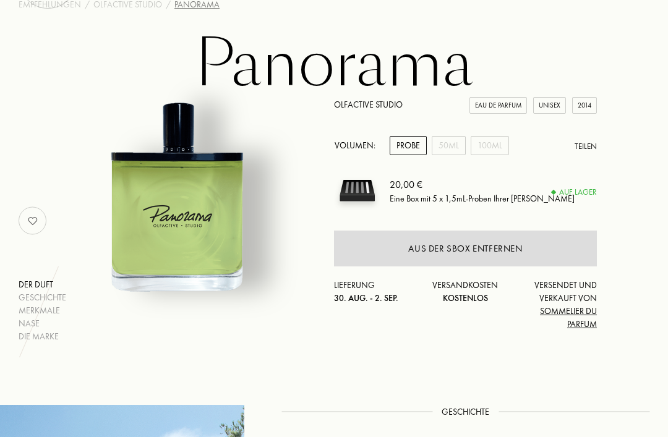
scroll to position [48, 0]
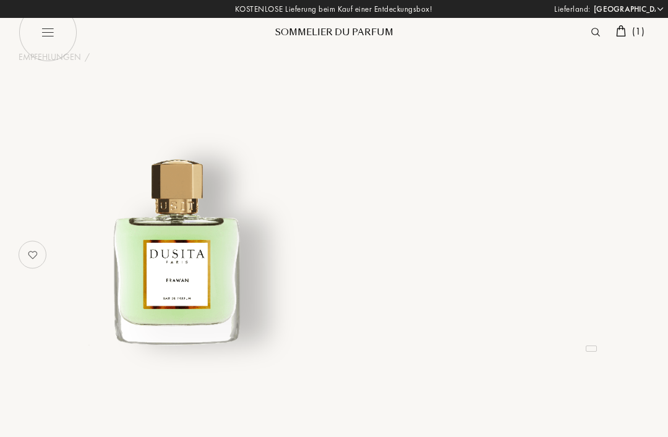
select select "DE"
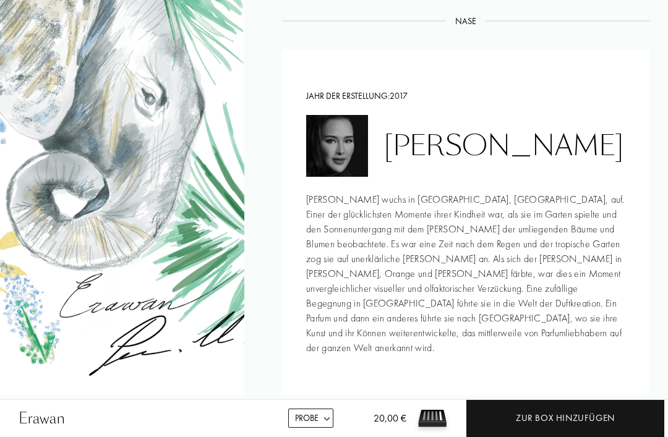
scroll to position [1398, 0]
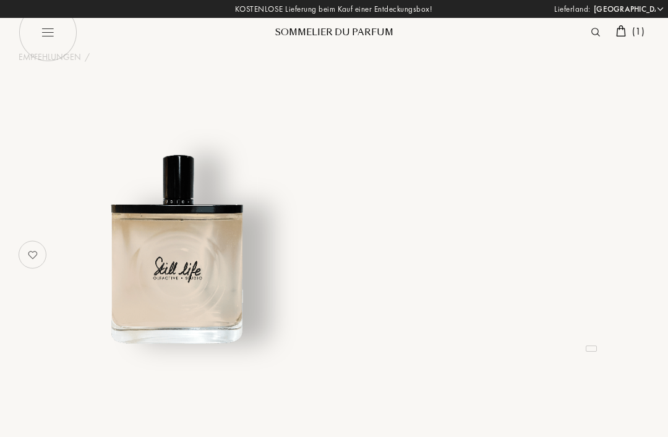
select select "DE"
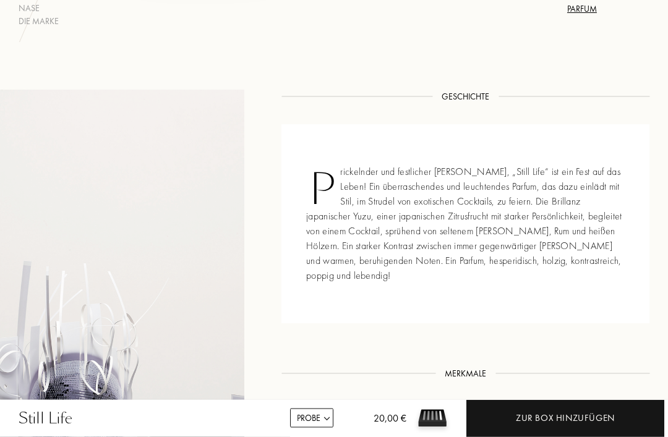
scroll to position [379, 0]
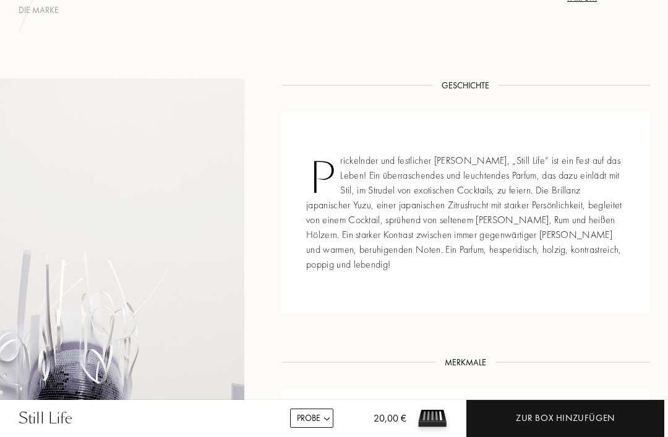
click at [646, 279] on div "Prickelnder und festlicher Duft, „Still Life“ ist ein Fest auf das Leben! Ein ü…" at bounding box center [466, 212] width 368 height 199
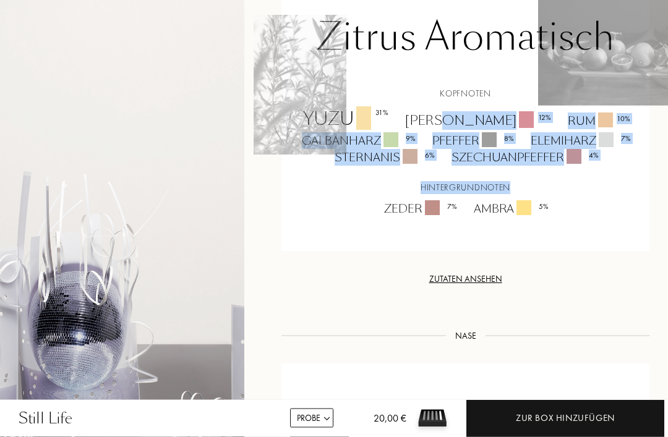
scroll to position [812, 0]
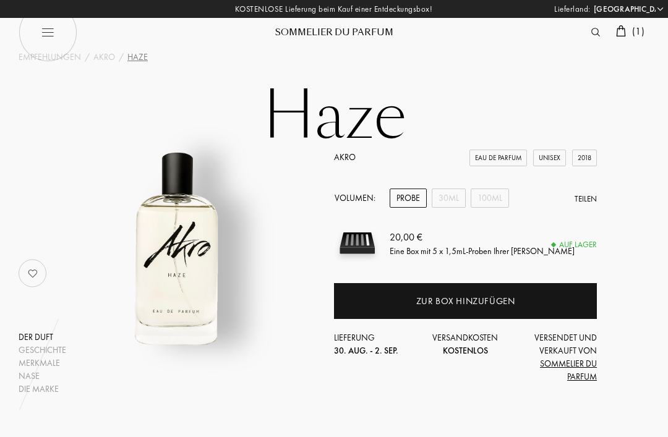
select select "DE"
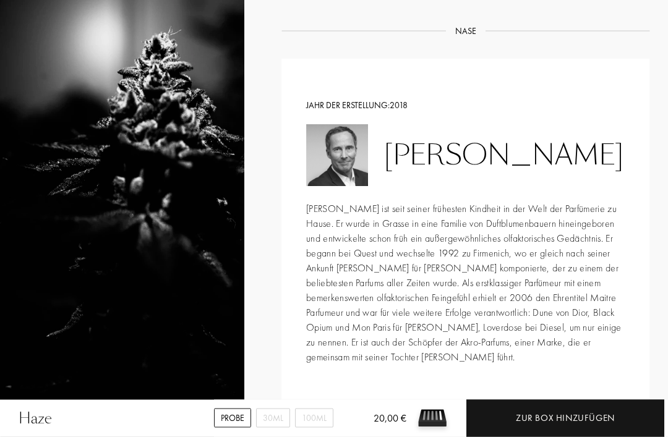
scroll to position [1185, 0]
